Goal: Task Accomplishment & Management: Use online tool/utility

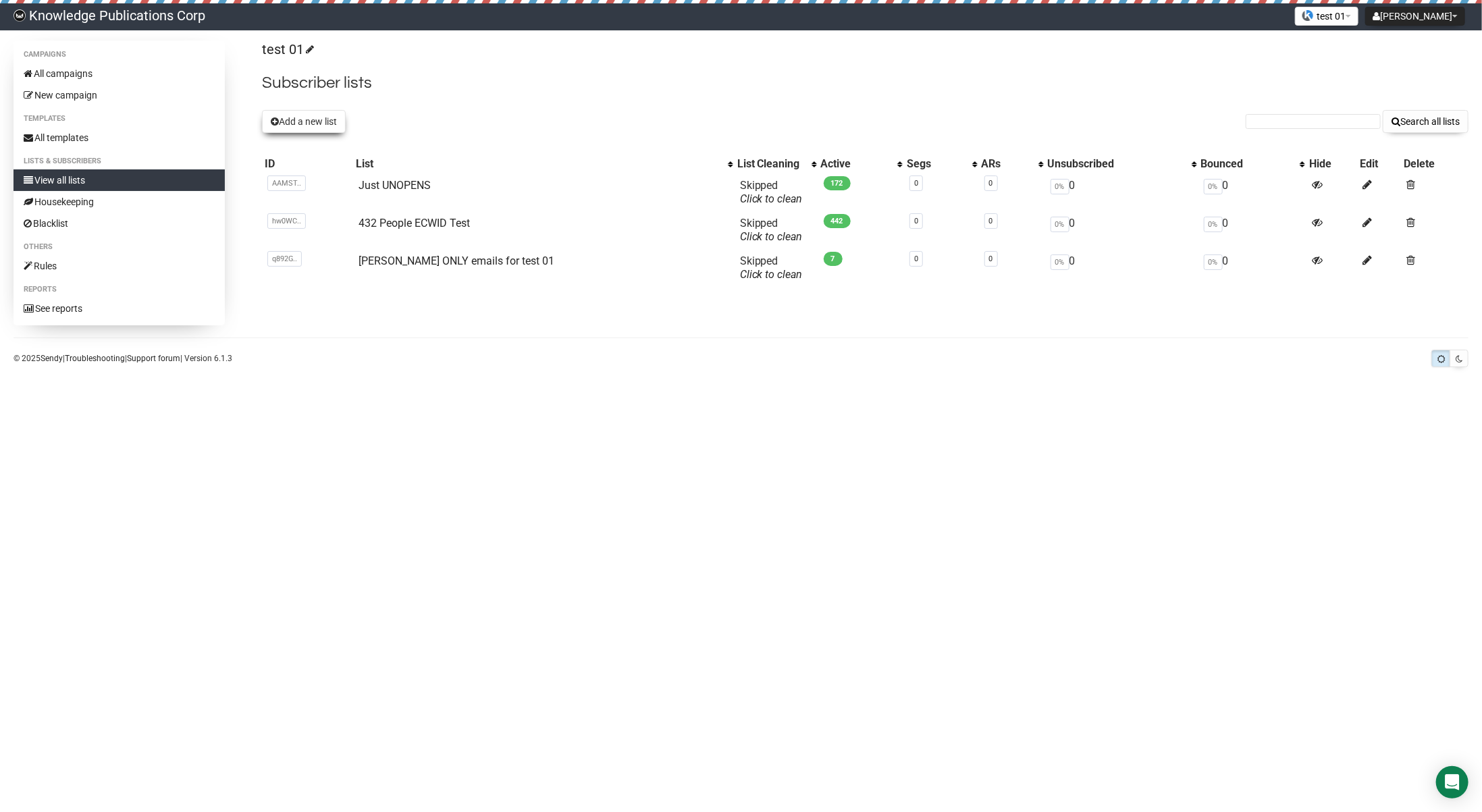
click at [298, 119] on button "Add a new list" at bounding box center [304, 122] width 84 height 23
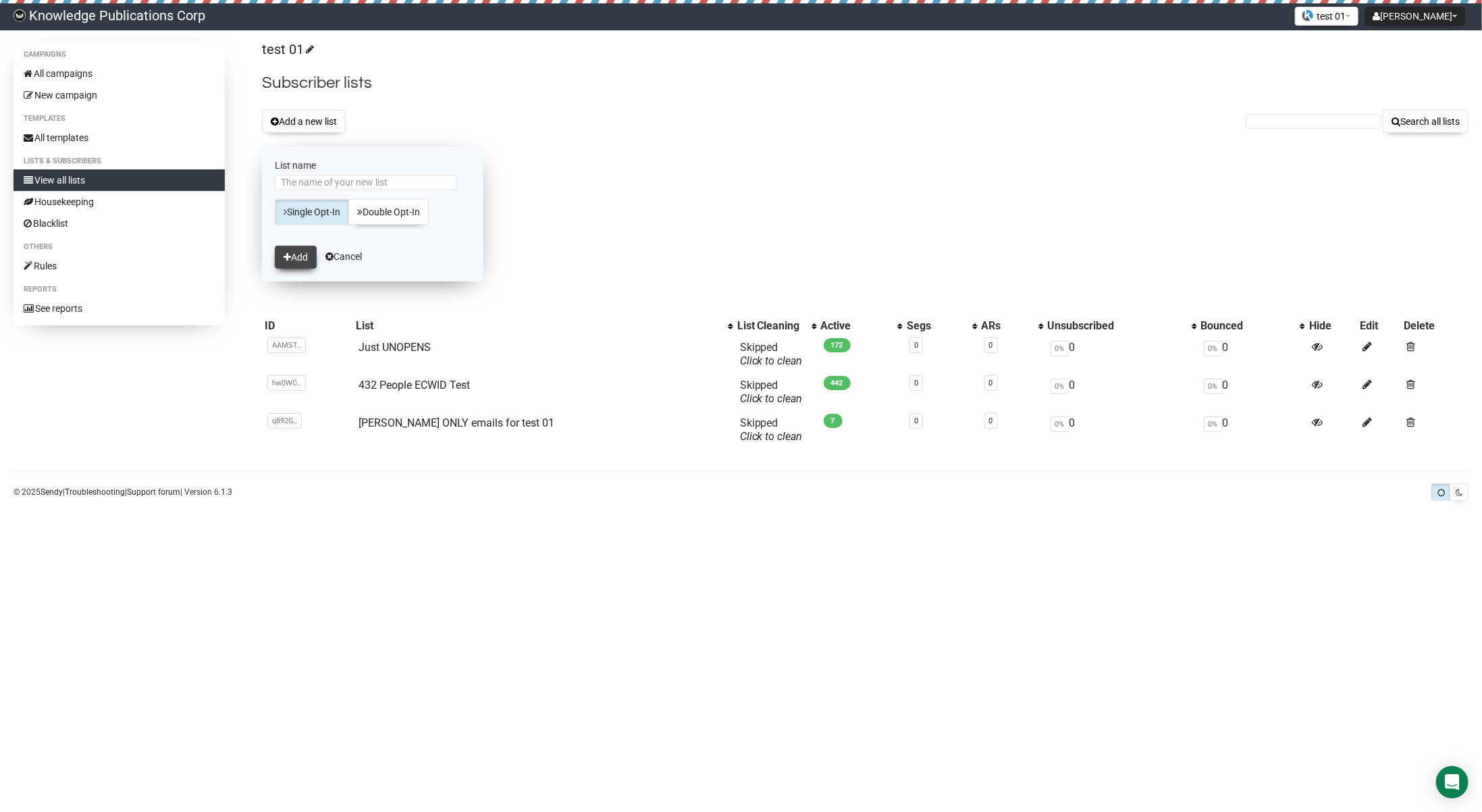
click at [300, 252] on button "Add" at bounding box center [295, 257] width 42 height 23
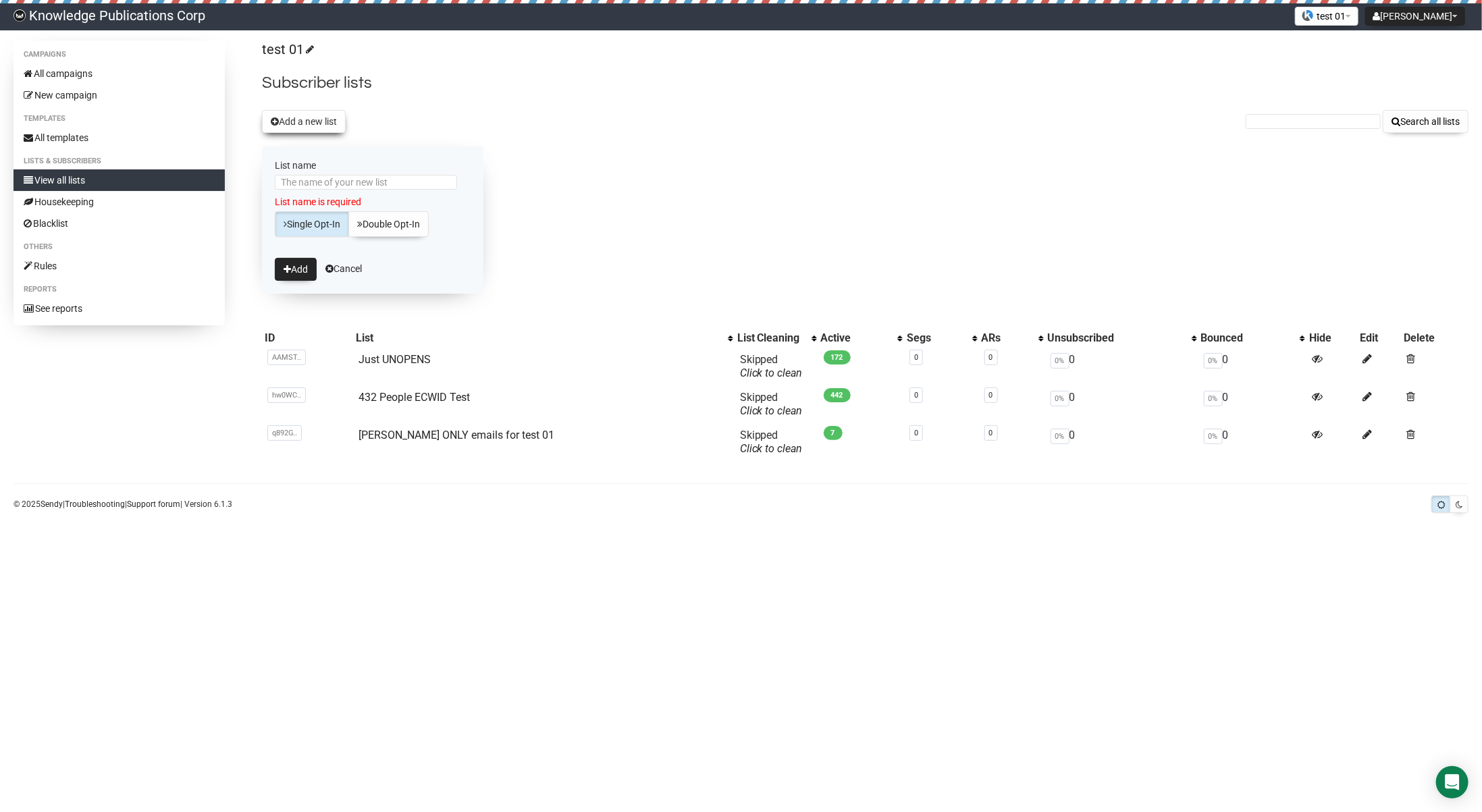
click at [303, 126] on button "Add a new list" at bounding box center [304, 122] width 84 height 23
click at [296, 264] on button "Add" at bounding box center [295, 270] width 42 height 23
click at [342, 181] on input "List name" at bounding box center [365, 182] width 182 height 15
paste input "2025 Work NON-H2 ZERObounced 8702 NON-ANNOYING Emails"
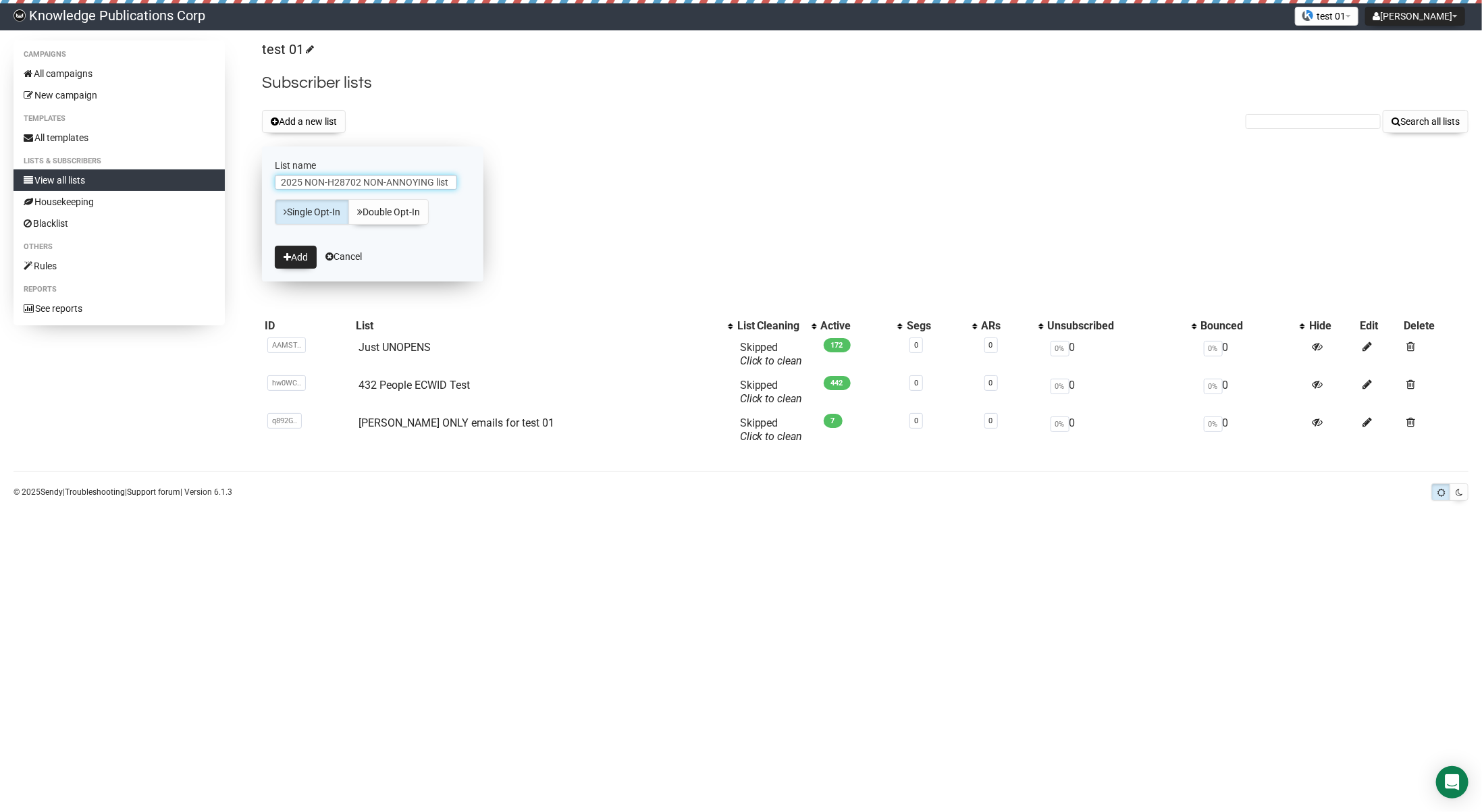
click at [337, 183] on input "2025 NON-H28702 NON-ANNOYING list" at bounding box center [365, 182] width 182 height 15
type input "2025 NON-H2 8702 NON-ANNOYING list"
click at [296, 259] on button "Add" at bounding box center [295, 257] width 42 height 23
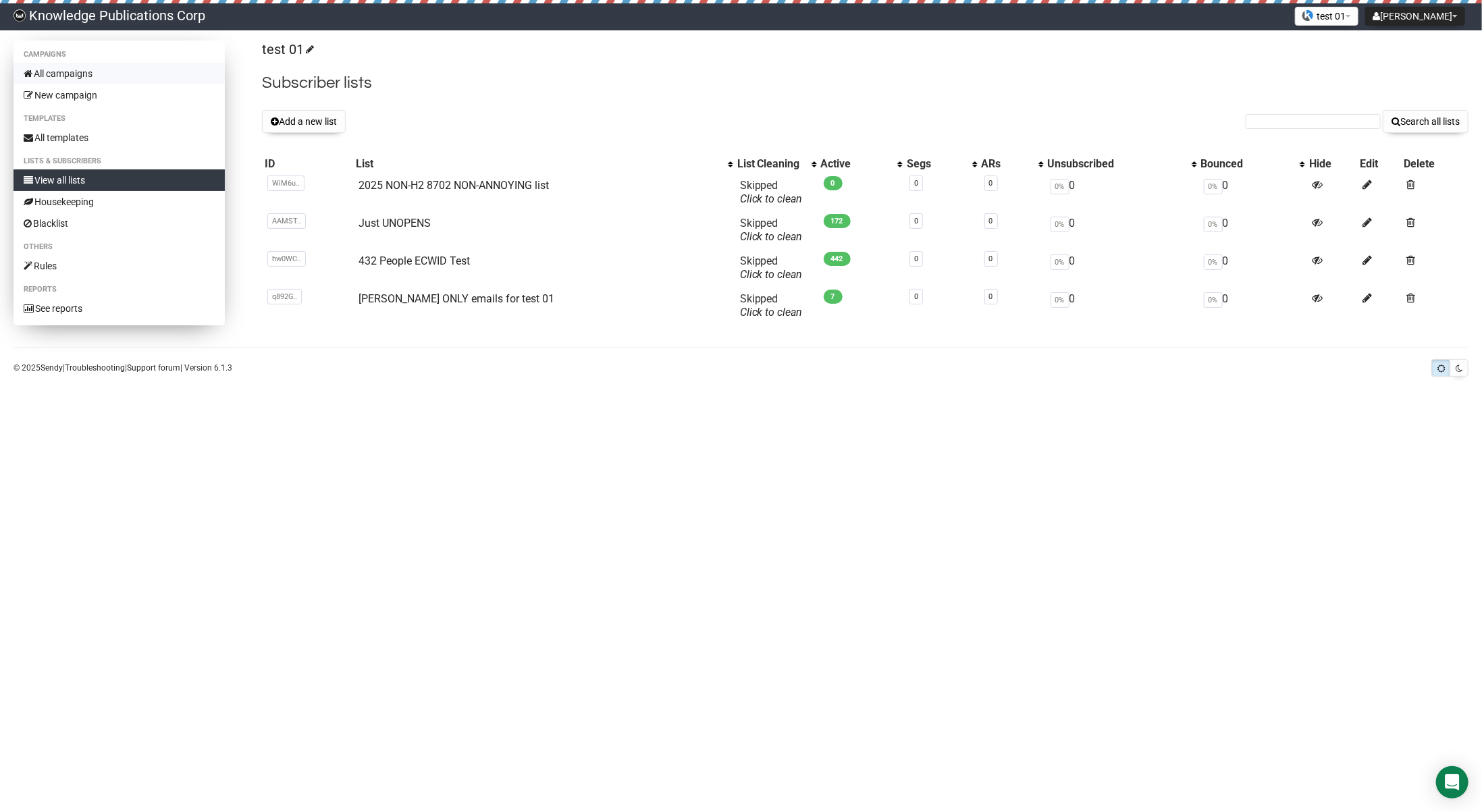
click at [111, 74] on link "All campaigns" at bounding box center [119, 74] width 211 height 22
